Goal: Information Seeking & Learning: Learn about a topic

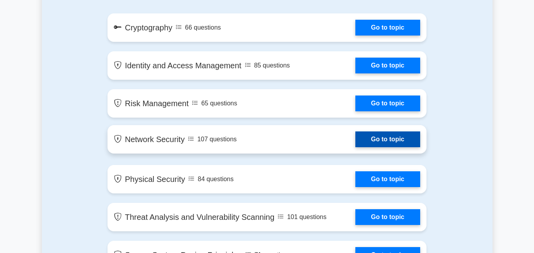
scroll to position [434, 0]
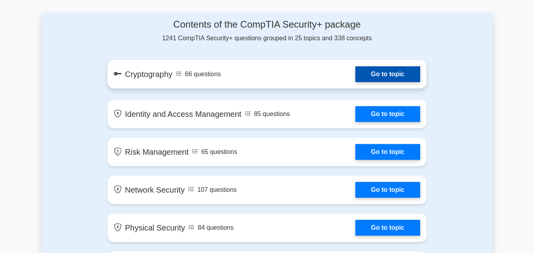
click at [368, 67] on link "Go to topic" at bounding box center [387, 74] width 65 height 16
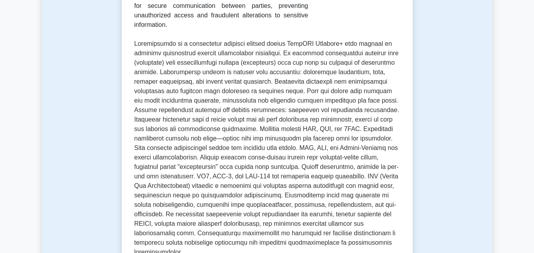
scroll to position [434, 0]
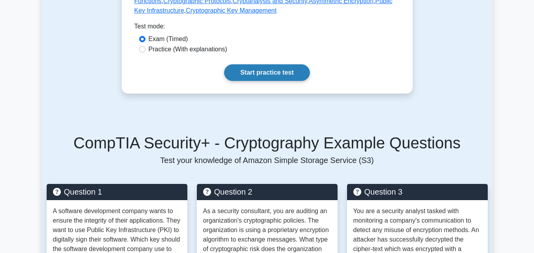
click at [281, 64] on link "Start practice test" at bounding box center [267, 72] width 86 height 17
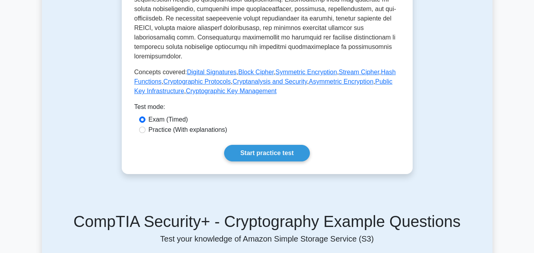
scroll to position [355, 0]
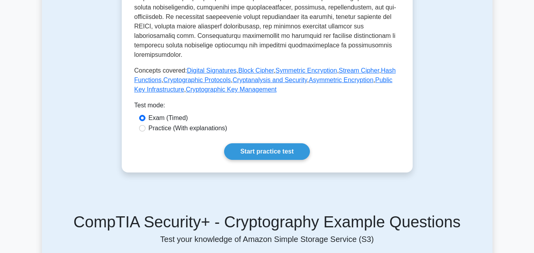
click at [204, 124] on label "Practice (With explanations)" at bounding box center [188, 128] width 79 height 9
click at [145, 125] on input "Practice (With explanations)" at bounding box center [142, 128] width 6 height 6
radio input "true"
click at [252, 143] on link "Start practice test" at bounding box center [267, 151] width 86 height 17
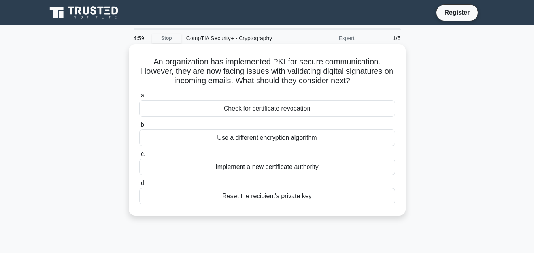
click at [232, 114] on div "Check for certificate revocation" at bounding box center [267, 108] width 256 height 17
click at [139, 98] on input "a. Check for certificate revocation" at bounding box center [139, 95] width 0 height 5
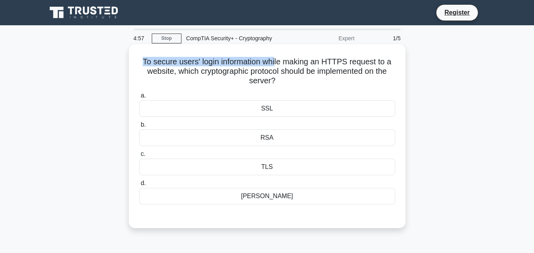
drag, startPoint x: 139, startPoint y: 62, endPoint x: 286, endPoint y: 60, distance: 147.3
click at [286, 60] on h5 "To secure users' login information while making an HTTPS request to a website, …" at bounding box center [267, 71] width 258 height 29
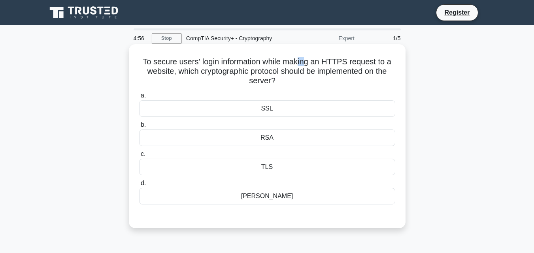
drag, startPoint x: 299, startPoint y: 60, endPoint x: 305, endPoint y: 60, distance: 5.2
click at [305, 60] on h5 "To secure users' login information while making an HTTPS request to a website, …" at bounding box center [267, 71] width 258 height 29
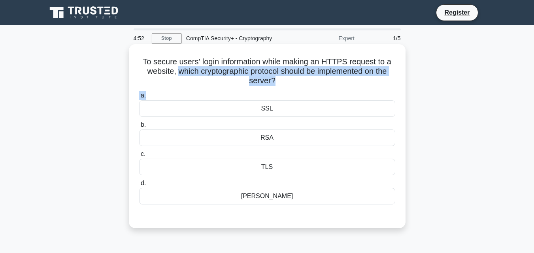
drag, startPoint x: 174, startPoint y: 69, endPoint x: 314, endPoint y: 90, distance: 142.2
click at [314, 90] on div "To secure users' login information while making an HTTPS request to a website, …" at bounding box center [267, 136] width 270 height 178
click at [312, 89] on div "To secure users' login information while making an HTTPS request to a website, …" at bounding box center [267, 136] width 270 height 178
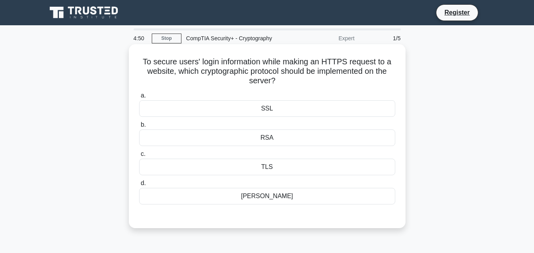
click at [268, 164] on div "TLS" at bounding box center [267, 167] width 256 height 17
click at [139, 157] on input "c. TLS" at bounding box center [139, 154] width 0 height 5
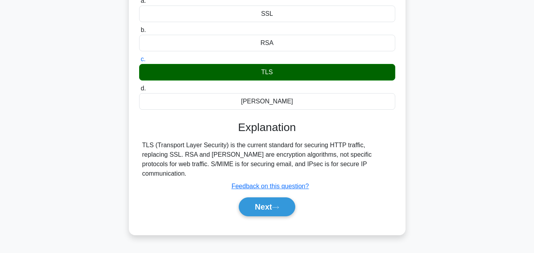
scroll to position [94, 0]
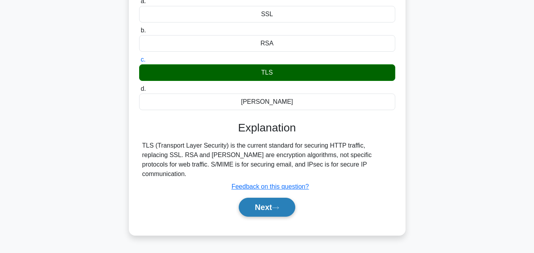
click at [265, 198] on button "Next" at bounding box center [267, 207] width 56 height 19
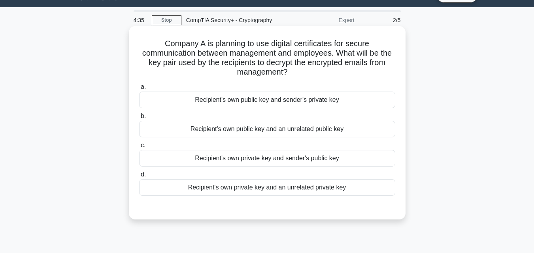
scroll to position [15, 0]
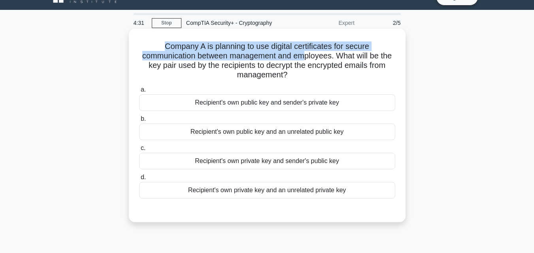
drag, startPoint x: 162, startPoint y: 45, endPoint x: 307, endPoint y: 52, distance: 145.5
click at [307, 52] on h5 "Company A is planning to use digital certificates for secure communication betw…" at bounding box center [267, 60] width 258 height 39
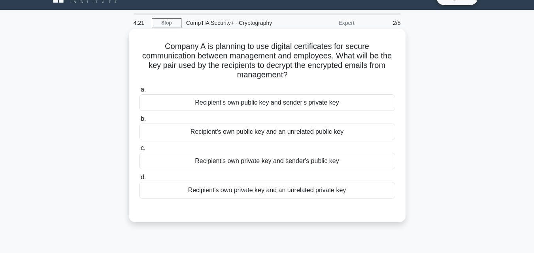
drag, startPoint x: 159, startPoint y: 45, endPoint x: 337, endPoint y: 77, distance: 181.4
click at [337, 77] on h5 "Company A is planning to use digital certificates for secure communication betw…" at bounding box center [267, 60] width 258 height 39
click at [322, 97] on div "Recipient's own public key and sender's private key" at bounding box center [267, 102] width 256 height 17
click at [139, 92] on input "a. Recipient's own public key and sender's private key" at bounding box center [139, 89] width 0 height 5
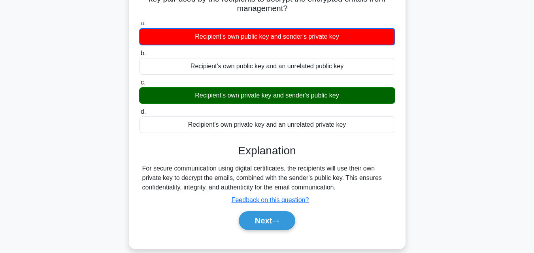
scroll to position [94, 0]
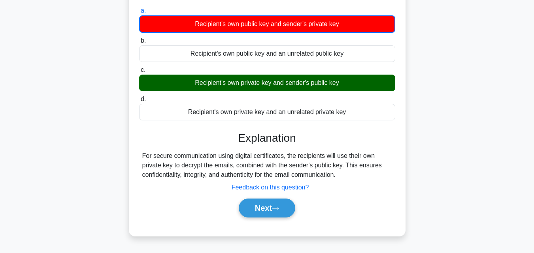
drag, startPoint x: 141, startPoint y: 159, endPoint x: 352, endPoint y: 173, distance: 211.8
click at [352, 173] on div "For secure communication using digital certificates, the recipients will use th…" at bounding box center [267, 165] width 256 height 28
click at [286, 211] on button "Next" at bounding box center [267, 208] width 56 height 19
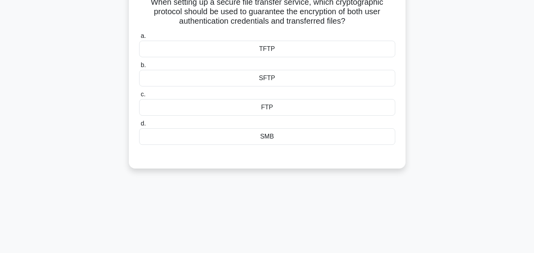
scroll to position [0, 0]
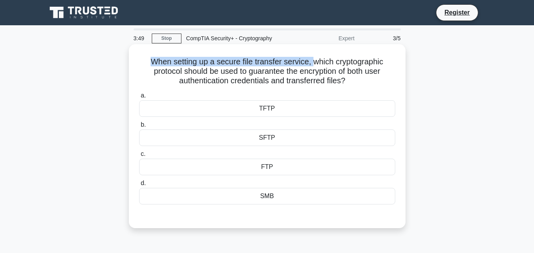
drag, startPoint x: 143, startPoint y: 58, endPoint x: 312, endPoint y: 62, distance: 169.5
click at [312, 62] on h5 "When setting up a secure file transfer service, which cryptographic protocol sh…" at bounding box center [267, 71] width 258 height 29
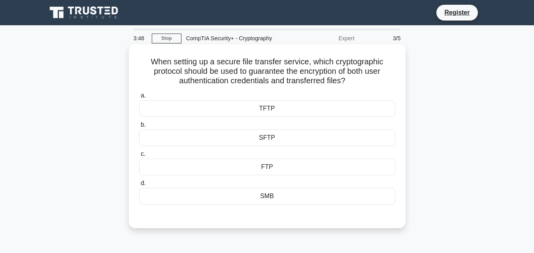
click at [278, 75] on h5 "When setting up a secure file transfer service, which cryptographic protocol sh…" at bounding box center [267, 71] width 258 height 29
click at [265, 171] on div "FTP" at bounding box center [267, 167] width 256 height 17
click at [139, 157] on input "c. FTP" at bounding box center [139, 154] width 0 height 5
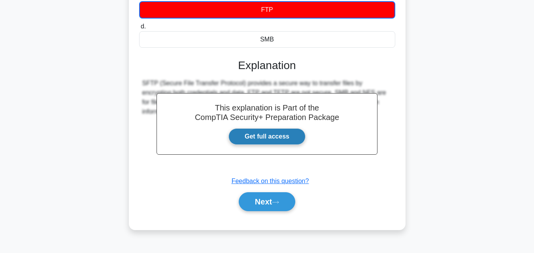
scroll to position [158, 0]
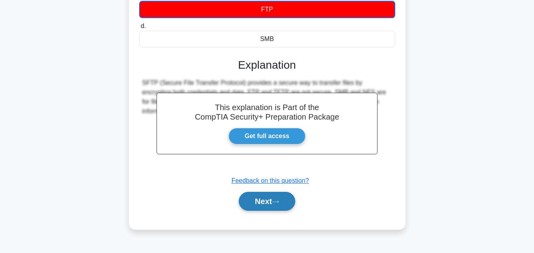
click at [285, 209] on button "Next" at bounding box center [267, 201] width 56 height 19
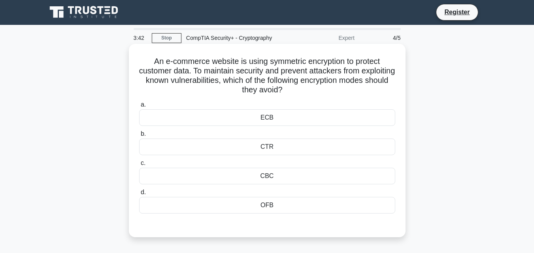
scroll to position [0, 0]
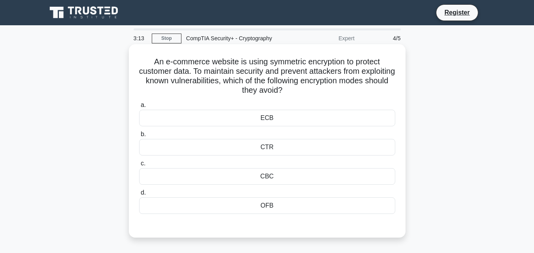
drag, startPoint x: 209, startPoint y: 71, endPoint x: 312, endPoint y: 96, distance: 106.0
click at [312, 96] on h5 "An e-commerce website is using symmetric encryption to protect customer data. T…" at bounding box center [267, 76] width 258 height 39
click at [292, 96] on icon ".spinner_0XTQ{transform-origin:center;animation:spinner_y6GP .75s linear infini…" at bounding box center [286, 90] width 9 height 9
click at [285, 153] on div "CTR" at bounding box center [267, 147] width 256 height 17
click at [139, 137] on input "b. CTR" at bounding box center [139, 134] width 0 height 5
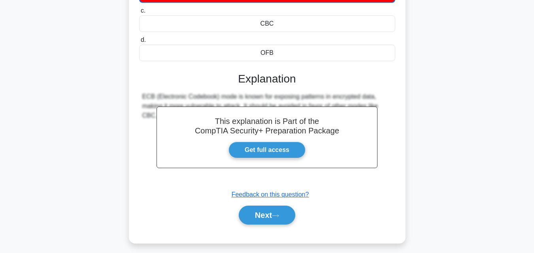
scroll to position [158, 0]
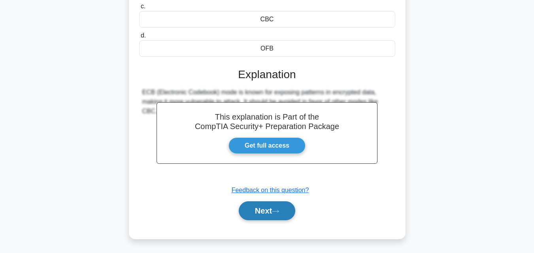
click at [292, 219] on button "Next" at bounding box center [267, 210] width 56 height 19
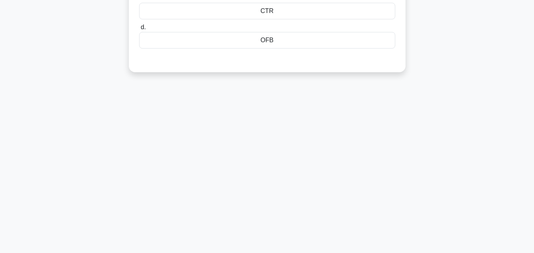
scroll to position [0, 0]
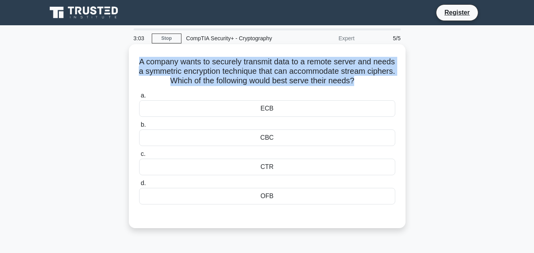
drag, startPoint x: 144, startPoint y: 58, endPoint x: 372, endPoint y: 86, distance: 229.6
click at [372, 86] on h5 "A company wants to securely transmit data to a remote server and needs a symmet…" at bounding box center [267, 71] width 258 height 29
click at [293, 84] on h5 "A company wants to securely transmit data to a remote server and needs a symmet…" at bounding box center [267, 71] width 258 height 29
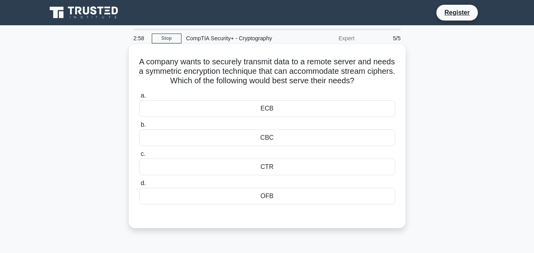
click at [291, 107] on div "ECB" at bounding box center [267, 108] width 256 height 17
click at [139, 98] on input "a. ECB" at bounding box center [139, 95] width 0 height 5
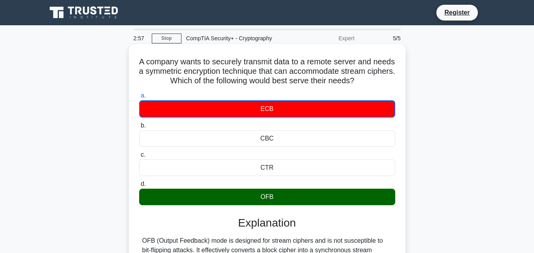
scroll to position [118, 0]
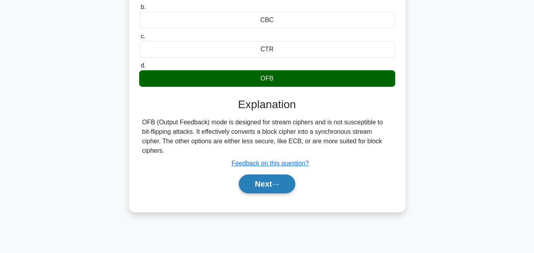
click at [285, 182] on button "Next" at bounding box center [267, 184] width 56 height 19
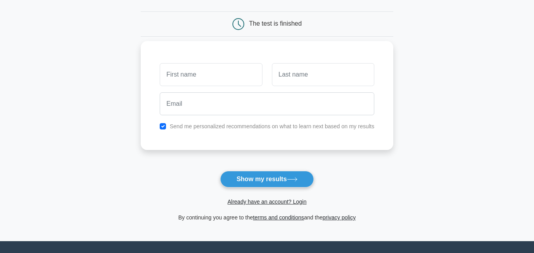
scroll to position [144, 0]
